Goal: Information Seeking & Learning: Understand process/instructions

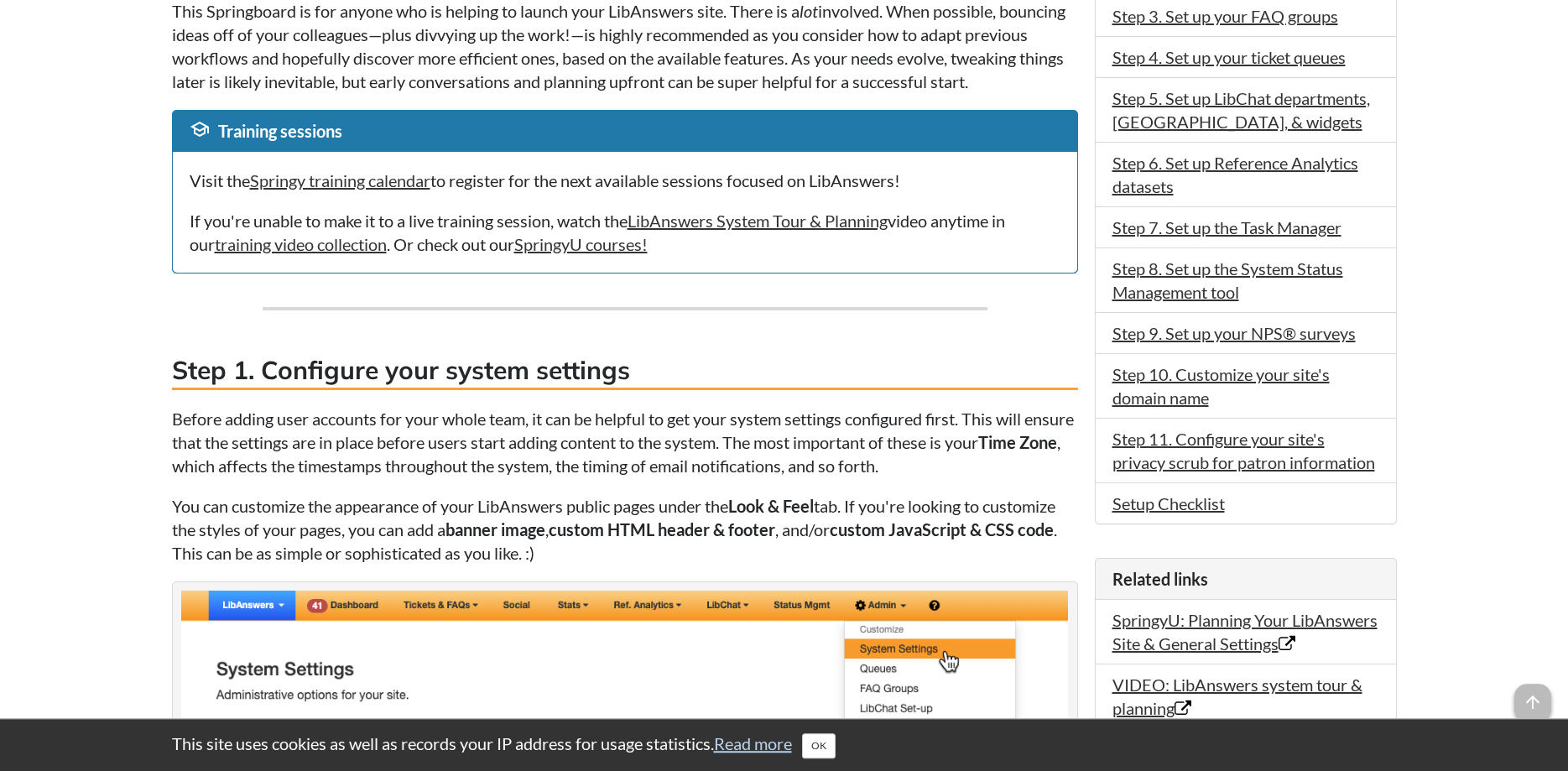
scroll to position [599, 0]
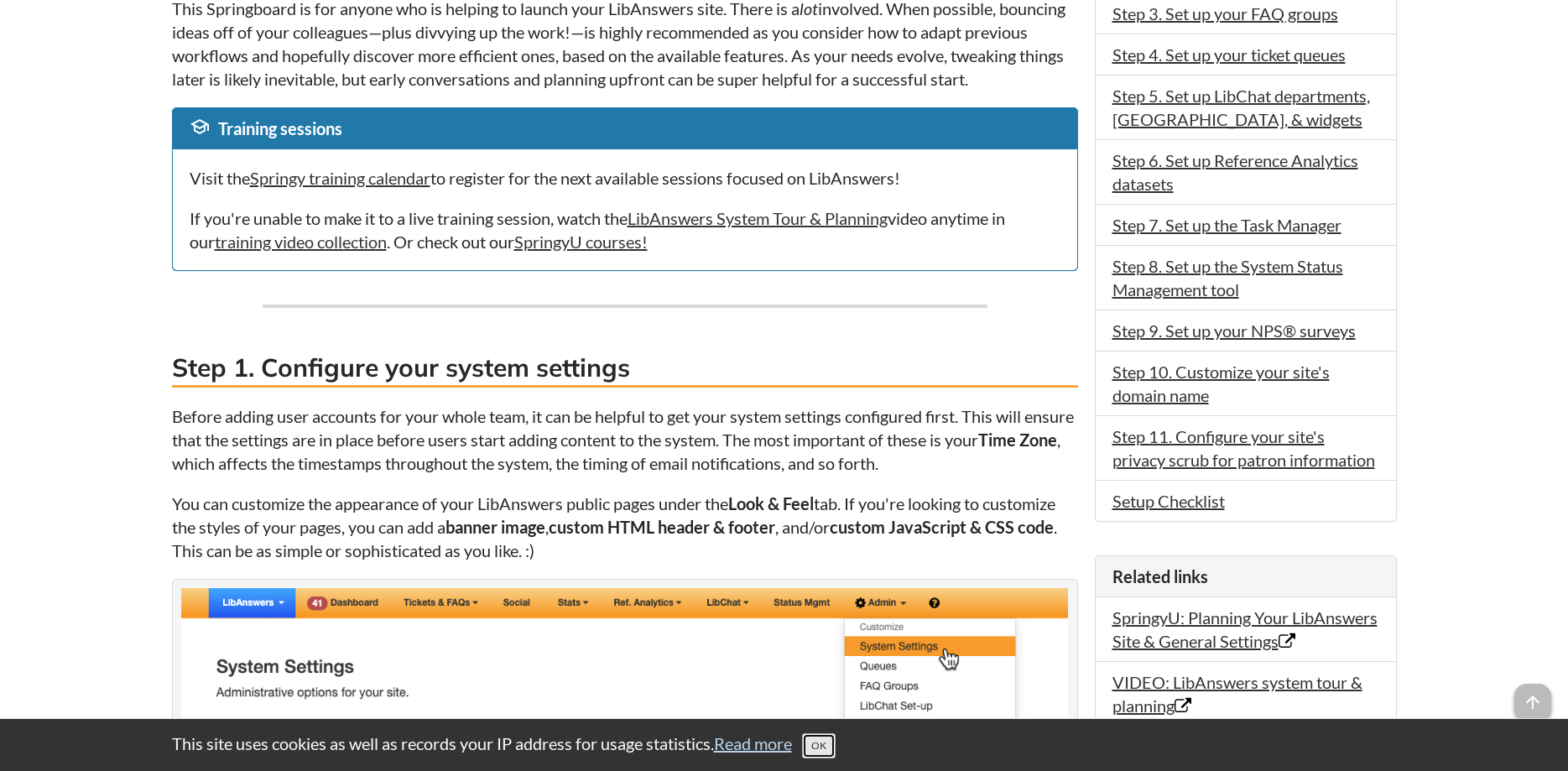
click at [827, 747] on button "OK" at bounding box center [819, 746] width 34 height 25
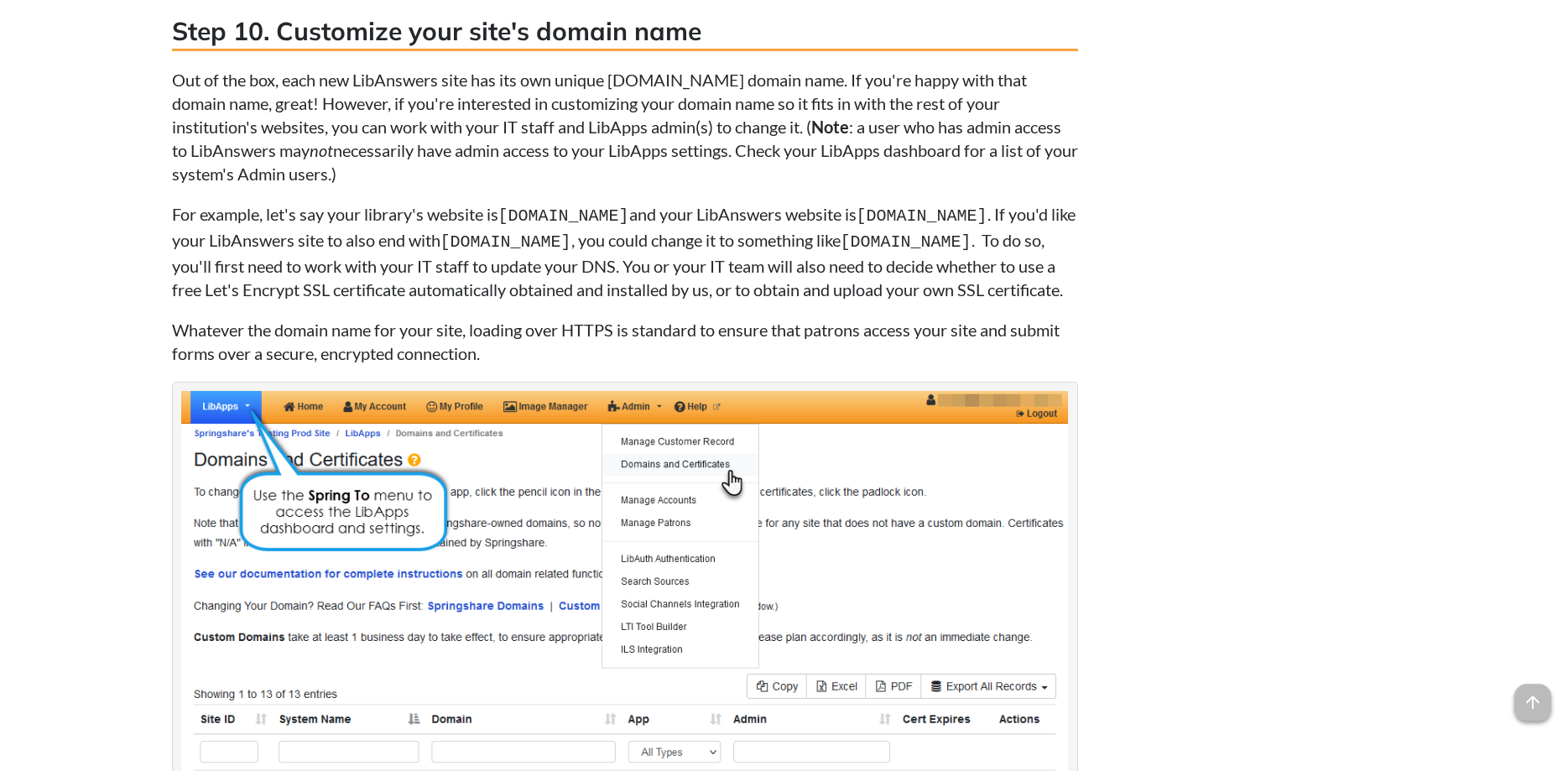
scroll to position [12980, 0]
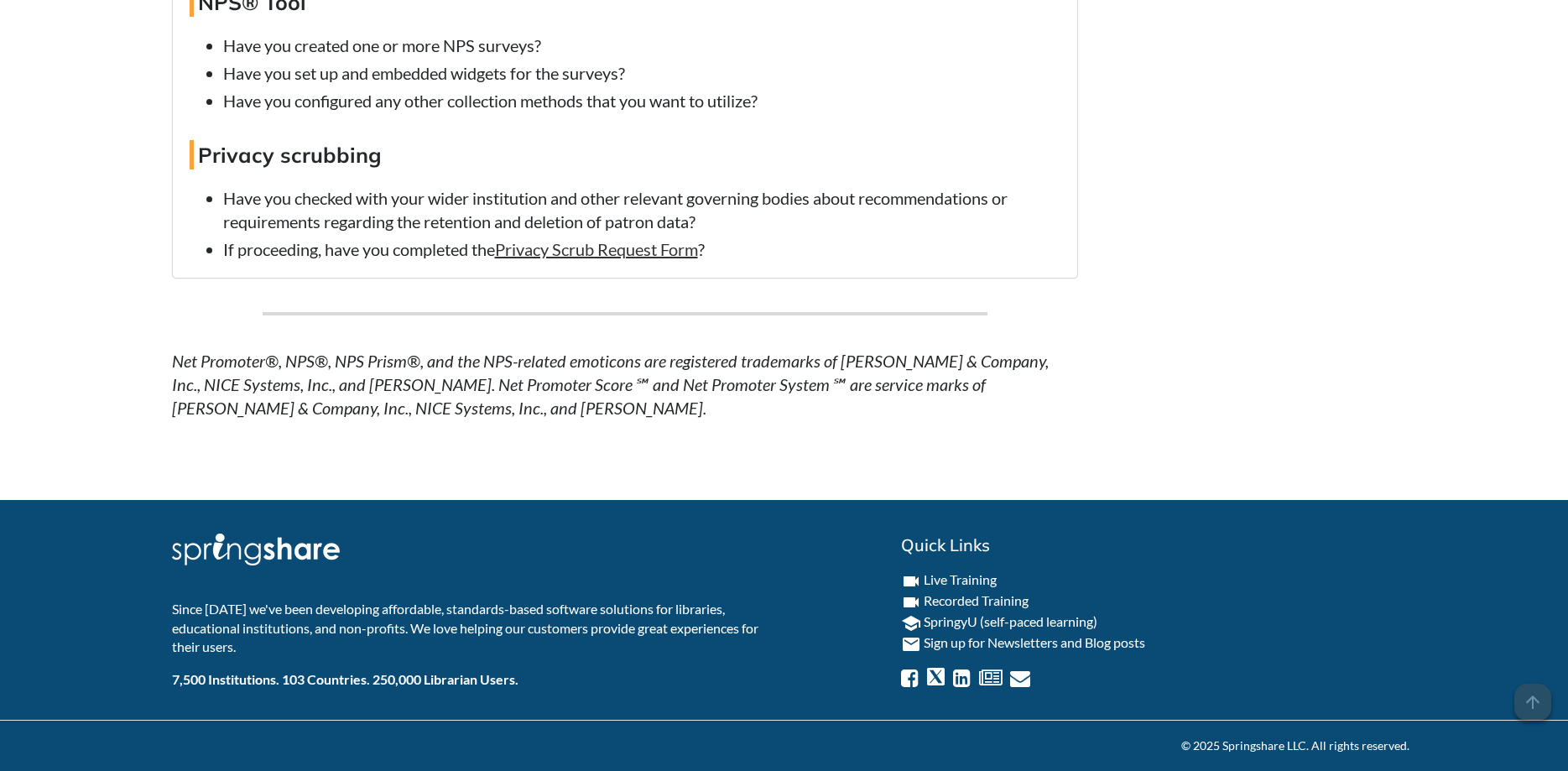
click at [584, 479] on div "Print Tweet Share on Facebook Was this helpful? Yes 2 No 1" at bounding box center [784, 467] width 1225 height 30
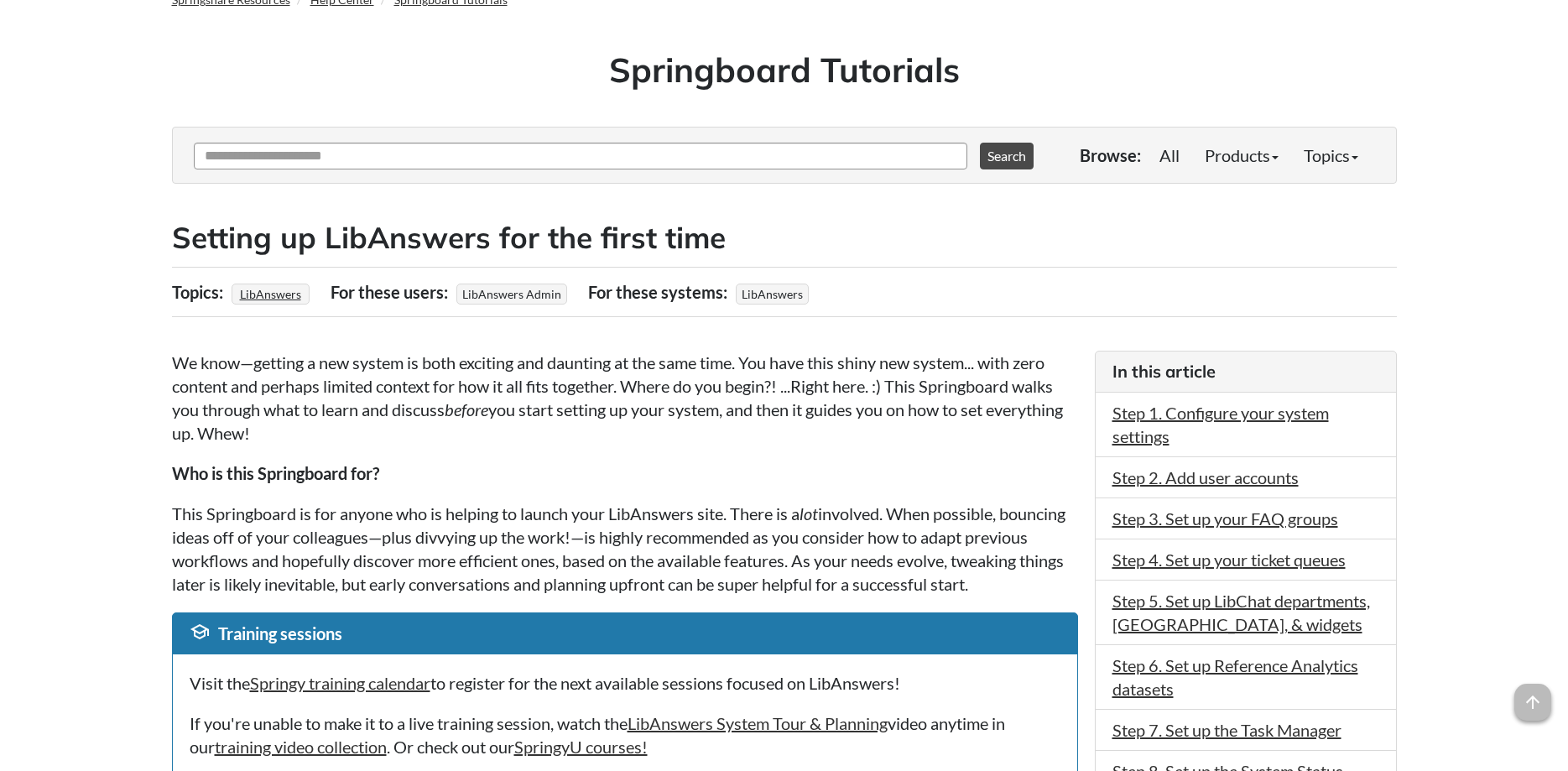
scroll to position [0, 0]
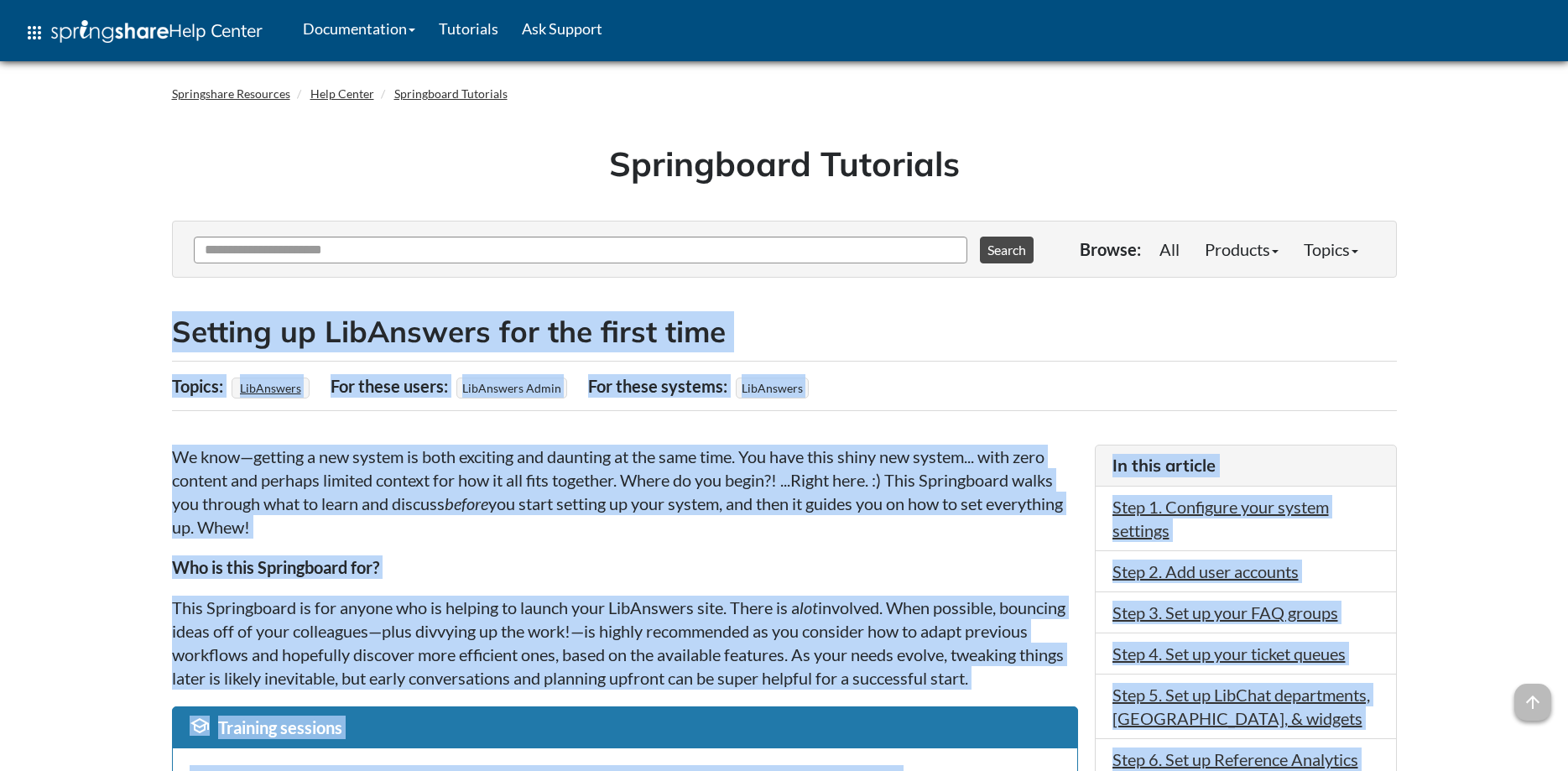
drag, startPoint x: 437, startPoint y: 406, endPoint x: 179, endPoint y: 343, distance: 265.6
copy article "Setting up LibAnswers for the first time Topics: LibAnswers For these users: Li…"
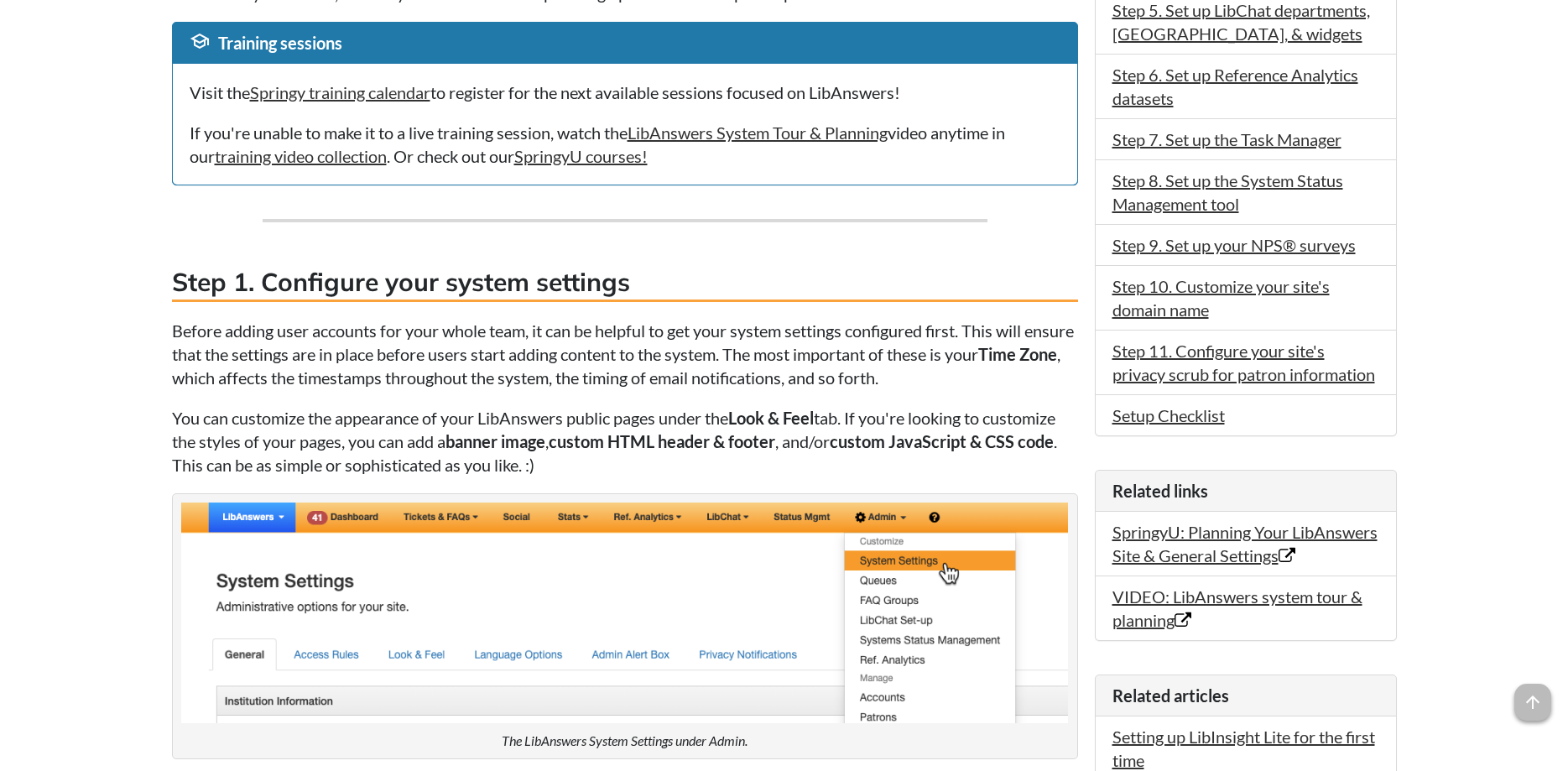
scroll to position [770, 0]
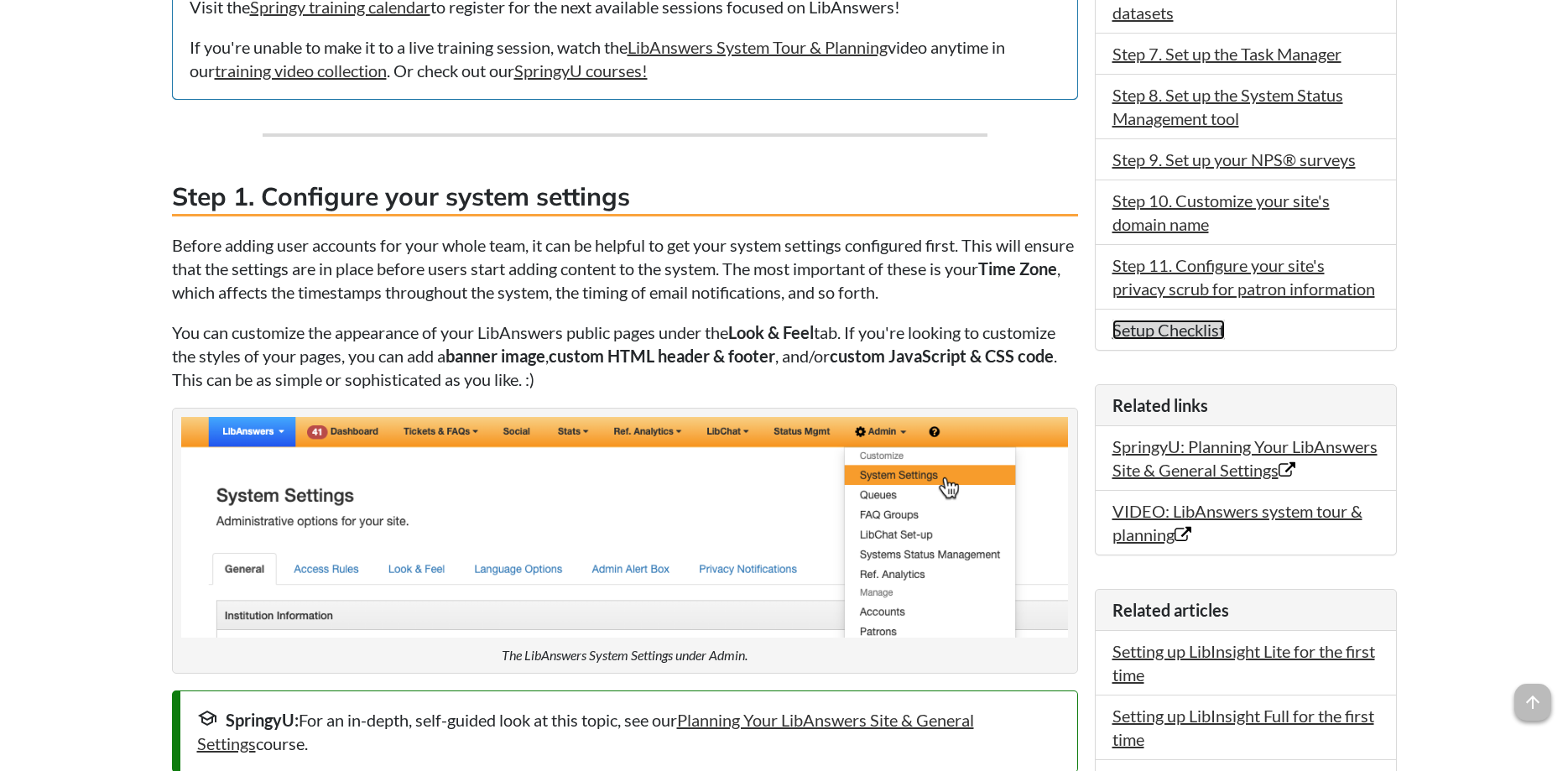
click at [1157, 331] on link "Setup Checklist" at bounding box center [1168, 330] width 112 height 20
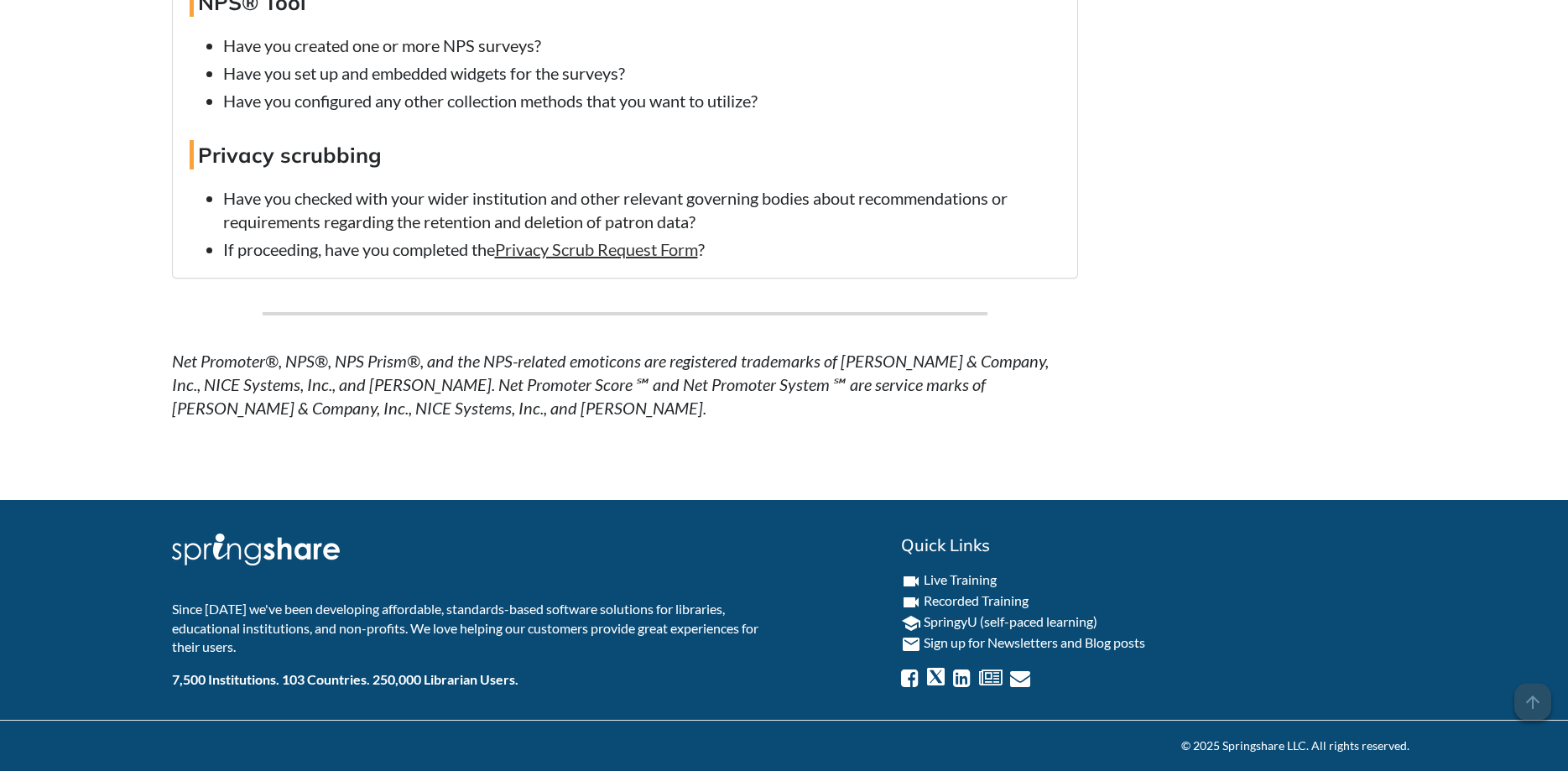
scroll to position [12916, 0]
click at [1544, 700] on span "arrow_upward" at bounding box center [1533, 703] width 37 height 37
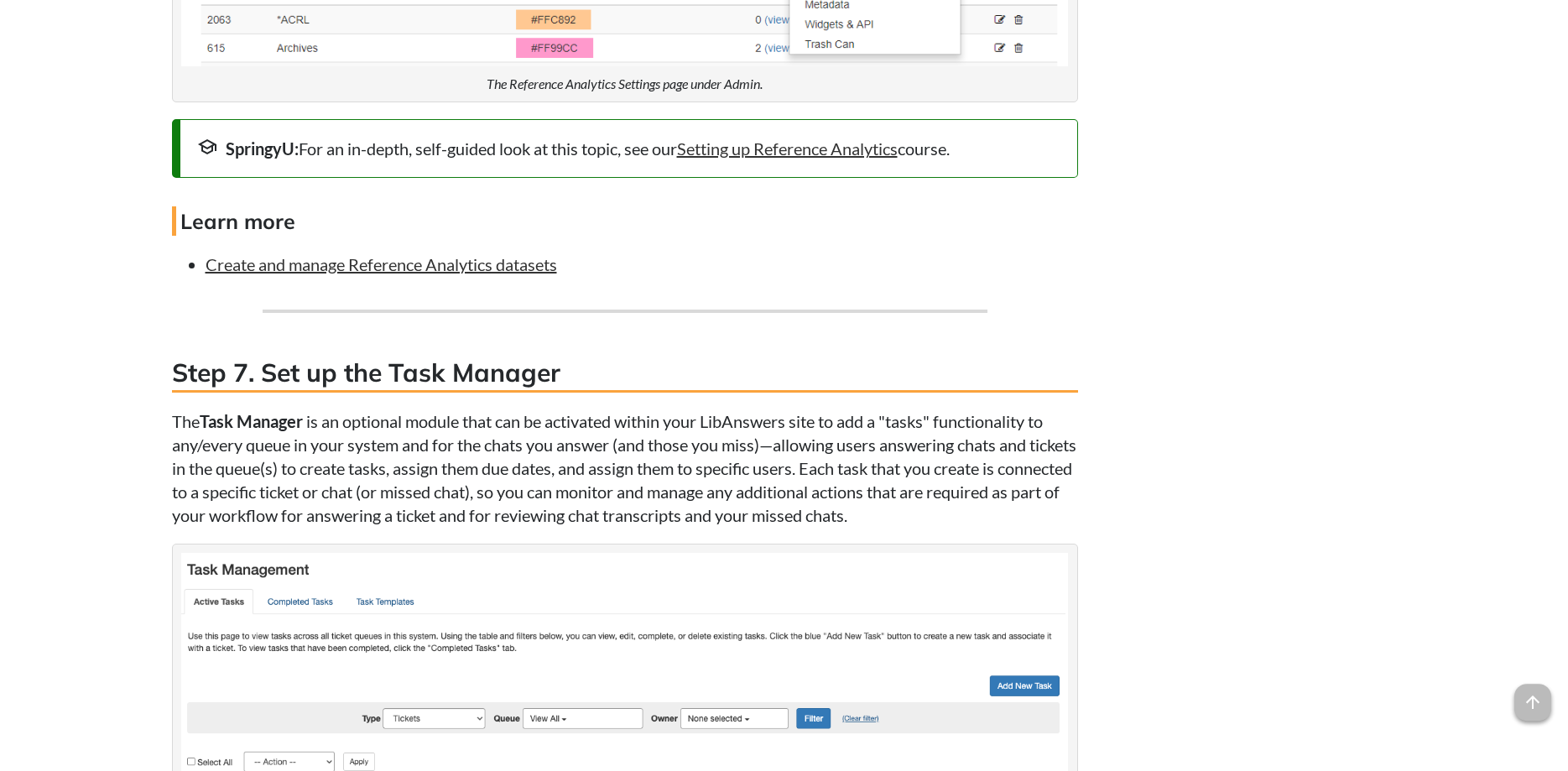
scroll to position [7019, 0]
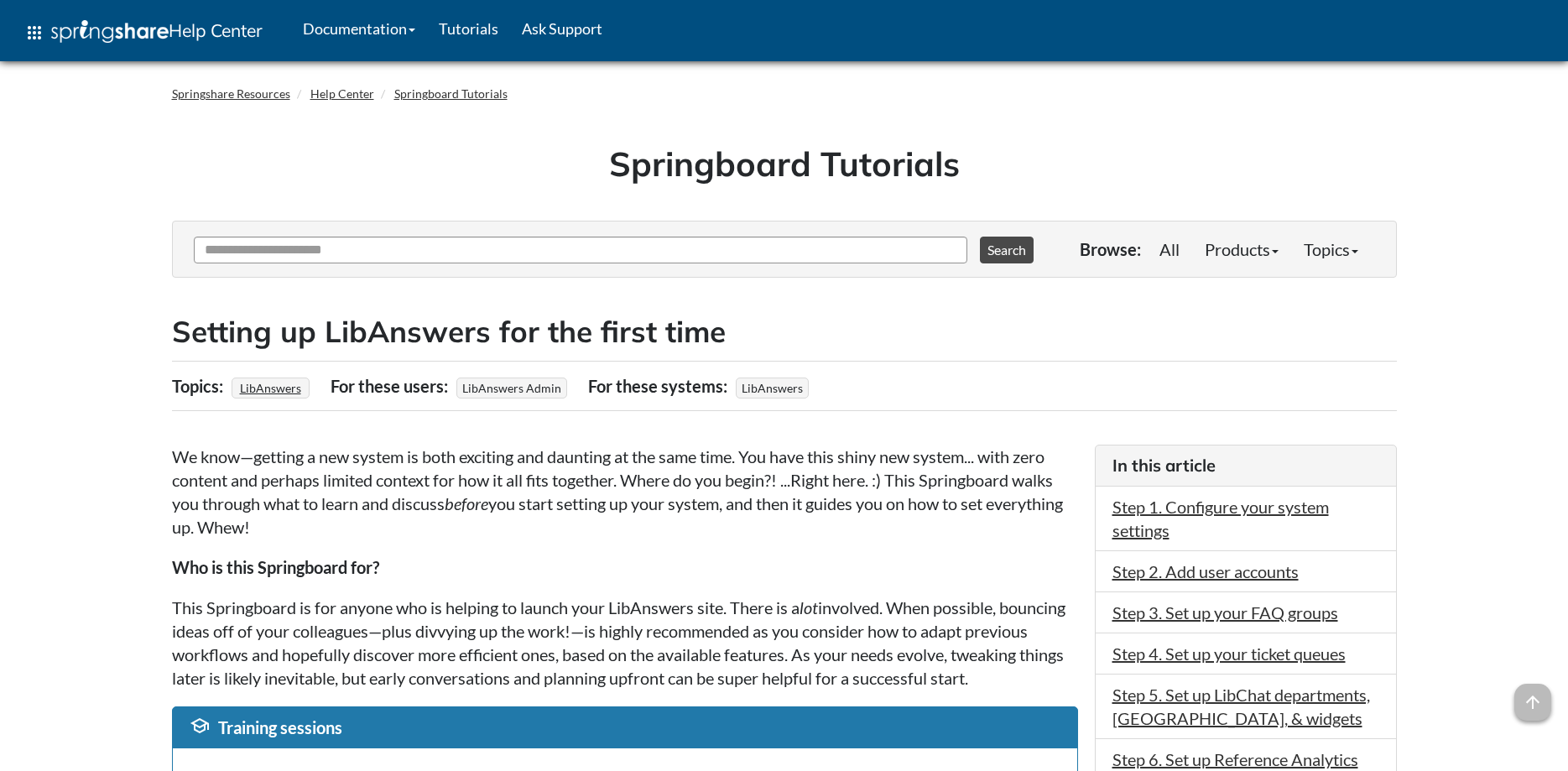
click at [464, 143] on h1 "Springboard Tutorials" at bounding box center [784, 164] width 1200 height 47
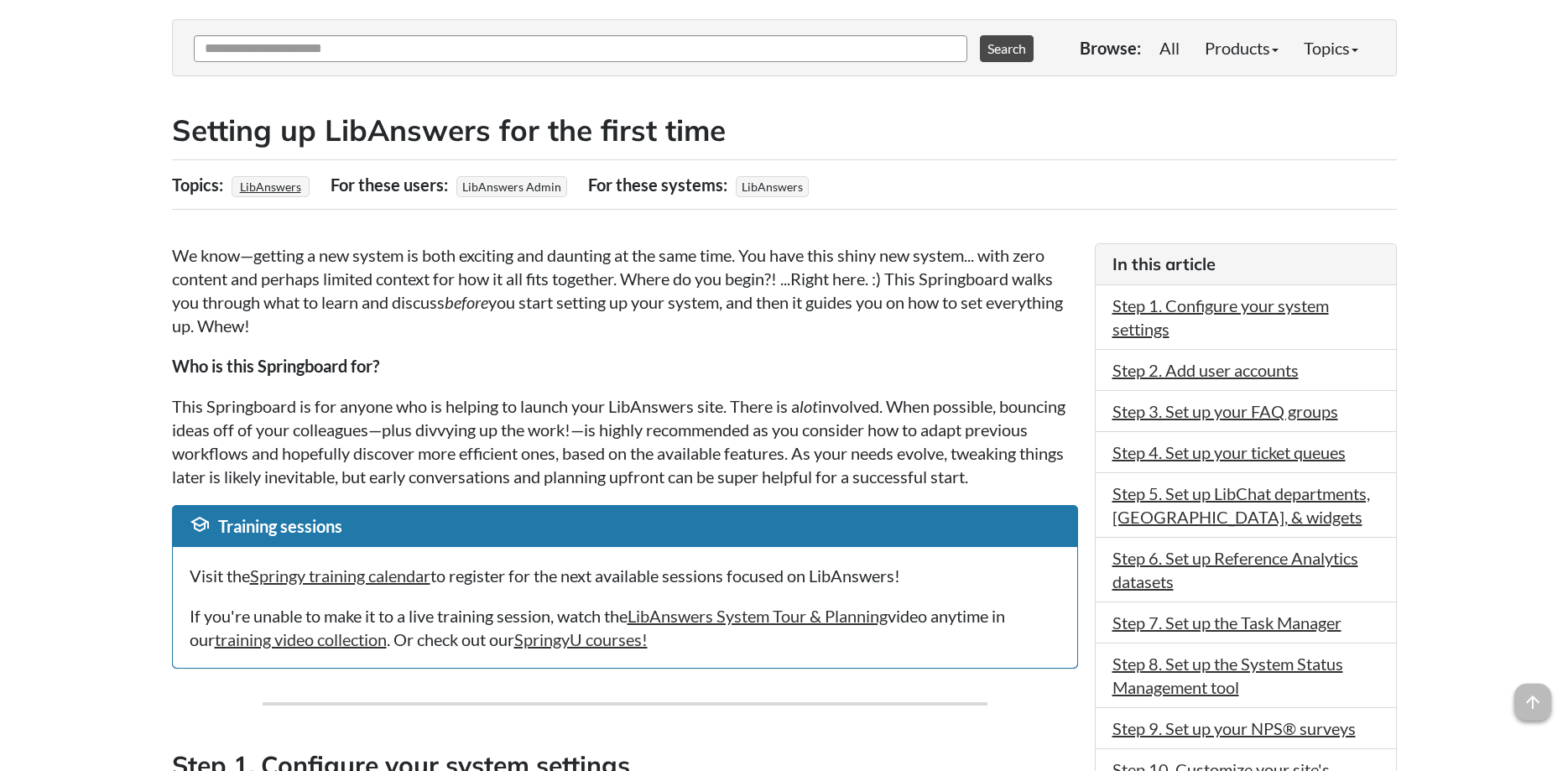
scroll to position [85, 0]
